Goal: Task Accomplishment & Management: Use online tool/utility

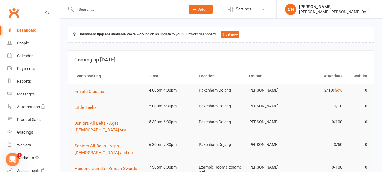
click at [84, 11] on input "text" at bounding box center [127, 9] width 107 height 8
type input "[PERSON_NAME]"
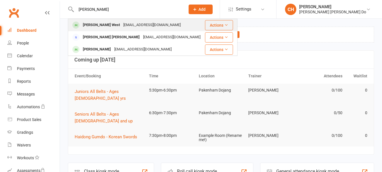
type input "[PERSON_NAME]"
click at [94, 24] on div "[PERSON_NAME] West" at bounding box center [101, 25] width 40 height 8
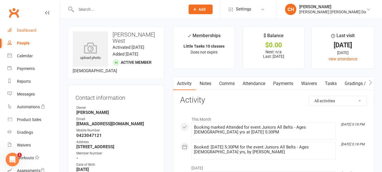
click at [24, 29] on div "Dashboard" at bounding box center [27, 30] width 20 height 5
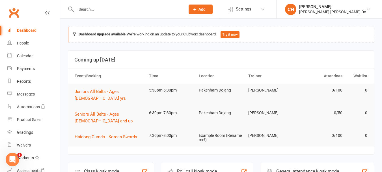
click at [195, 168] on div "Roll call kiosk mode" at bounding box center [197, 170] width 41 height 5
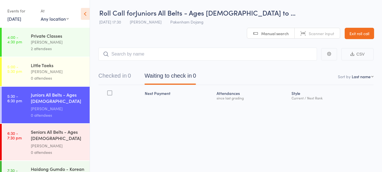
click at [49, 69] on div "[PERSON_NAME]" at bounding box center [58, 71] width 54 height 7
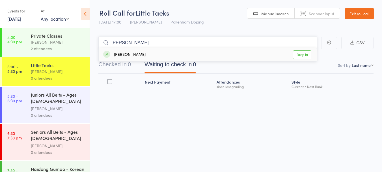
type input "myesha"
click at [301, 56] on link "Drop in" at bounding box center [302, 54] width 18 height 9
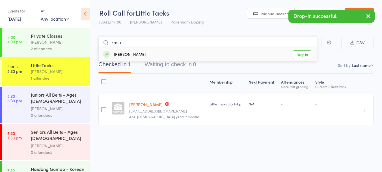
type input "kash"
click at [299, 54] on link "Drop in" at bounding box center [302, 54] width 18 height 9
click at [49, 100] on div "Juniors All Belts - Ages [DEMOGRAPHIC_DATA] yrs" at bounding box center [58, 98] width 54 height 14
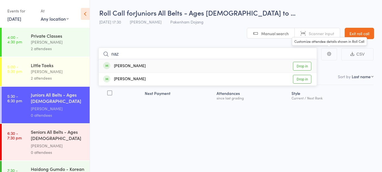
type input "naz"
click at [305, 62] on link "Drop in" at bounding box center [302, 66] width 18 height 9
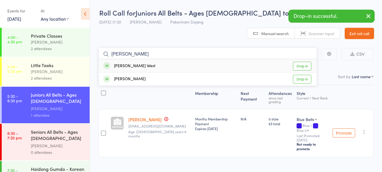
type input "[PERSON_NAME]"
click at [305, 62] on link "Drop in" at bounding box center [302, 66] width 18 height 9
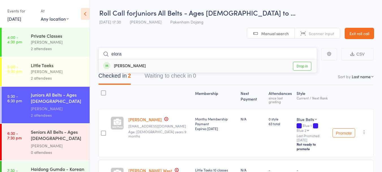
type input "elora"
click at [303, 62] on link "Drop in" at bounding box center [302, 66] width 18 height 9
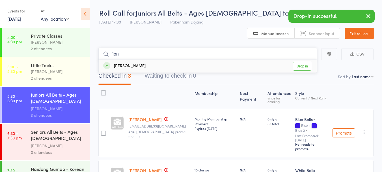
type input "fion"
click at [303, 62] on link "Drop in" at bounding box center [302, 66] width 18 height 9
type input "sarwin"
click at [304, 62] on link "Drop in" at bounding box center [302, 66] width 18 height 9
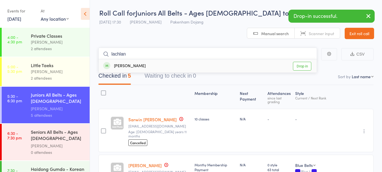
type input "lachlan"
click at [304, 62] on link "Drop in" at bounding box center [302, 66] width 18 height 9
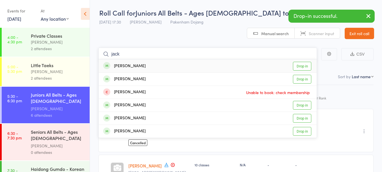
type input "jack"
click at [304, 62] on link "Drop in" at bounding box center [302, 66] width 18 height 9
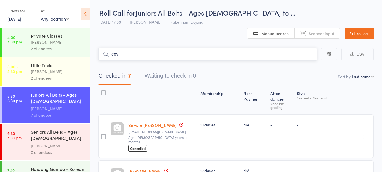
click at [120, 47] on input "cey" at bounding box center [207, 53] width 219 height 13
type input "cey"
click at [304, 62] on link "Drop in" at bounding box center [302, 66] width 18 height 9
